Goal: Entertainment & Leisure: Consume media (video, audio)

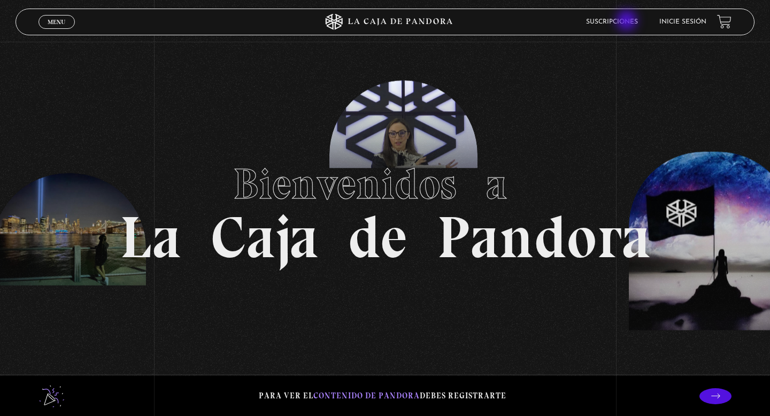
click at [628, 21] on link "Suscripciones" at bounding box center [612, 22] width 52 height 6
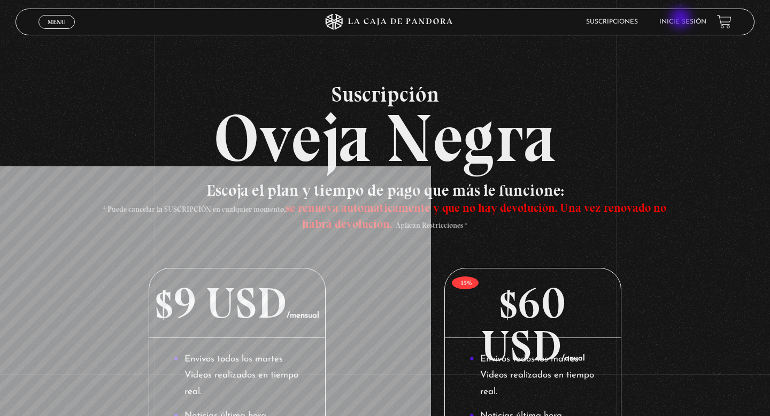
click at [682, 19] on link "Inicie sesión" at bounding box center [683, 22] width 47 height 6
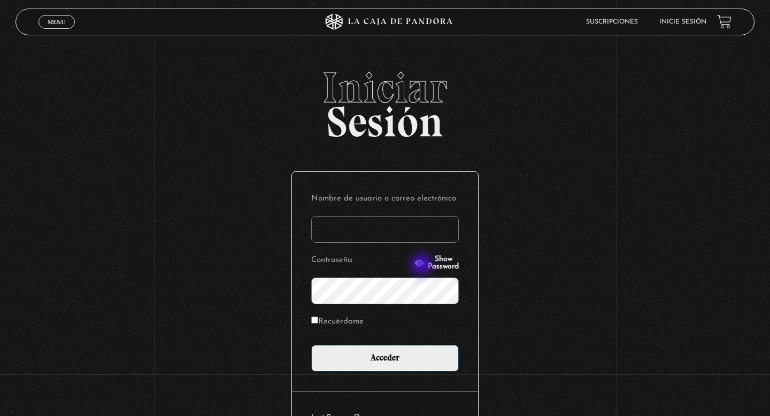
type input "[EMAIL_ADDRESS][DOMAIN_NAME]"
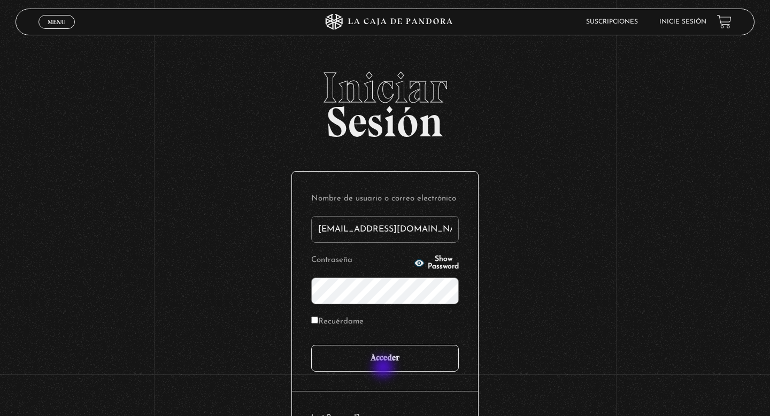
click at [385, 369] on input "Acceder" at bounding box center [385, 358] width 148 height 27
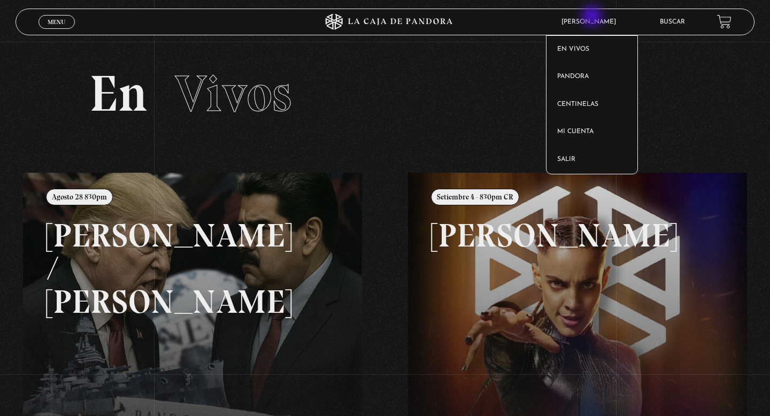
click at [594, 17] on article "Yordana Umaña En vivos Pandora Centinelas Mi cuenta Salir" at bounding box center [602, 22] width 93 height 25
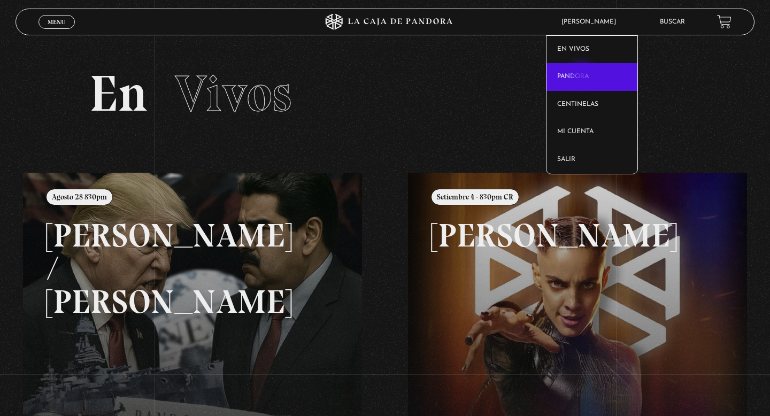
click at [583, 75] on link "Pandora" at bounding box center [592, 77] width 91 height 28
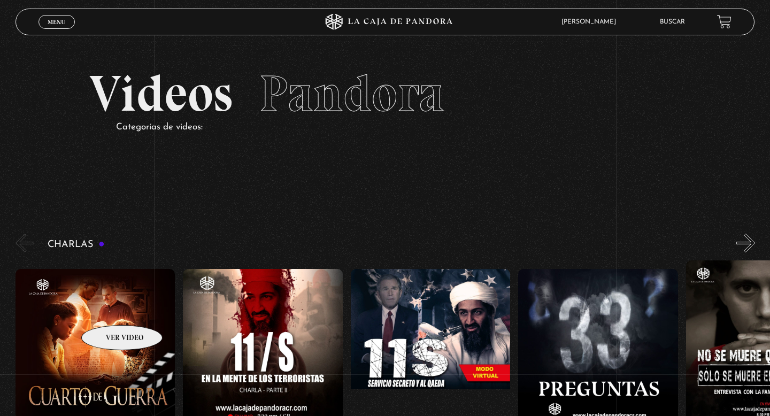
click at [108, 309] on figure at bounding box center [96, 365] width 160 height 193
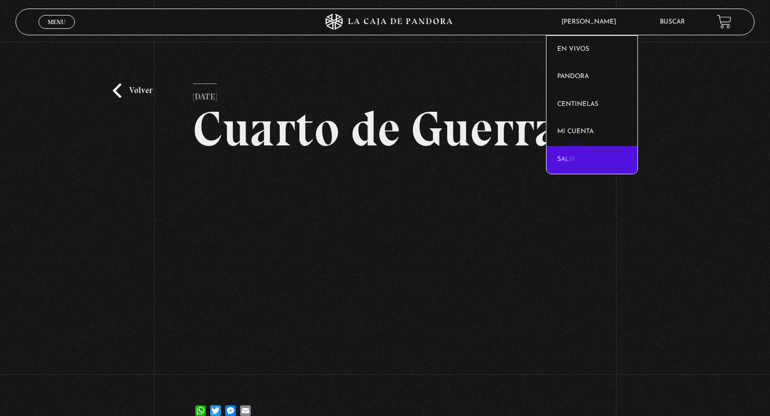
click at [576, 158] on link "Salir" at bounding box center [592, 160] width 91 height 28
